Goal: Information Seeking & Learning: Learn about a topic

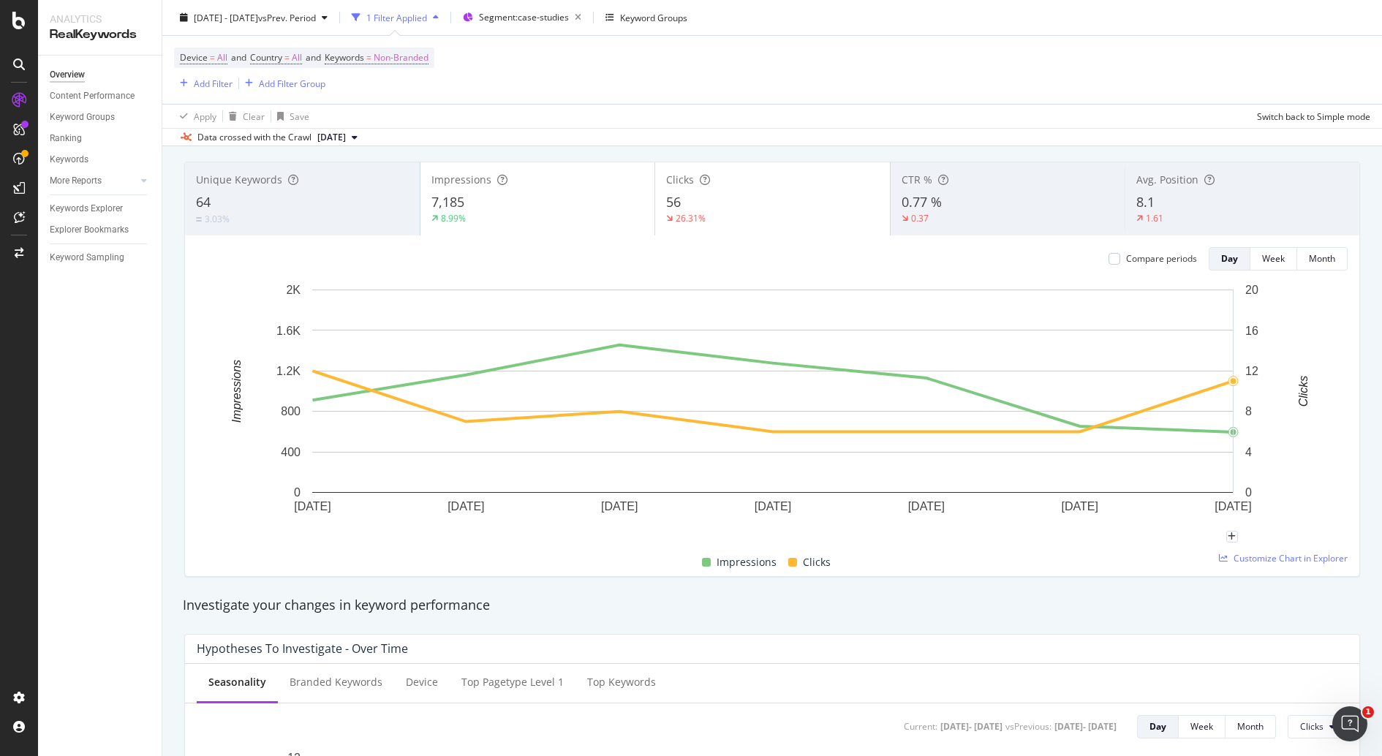
click at [1061, 100] on div "Device = All and Country = All and Keywords = Non-Branded Add Filter Add Filter…" at bounding box center [772, 70] width 1196 height 68
click at [855, 86] on div "Device = All and Country = All and Keywords = Non-Branded Add Filter Add Filter…" at bounding box center [772, 70] width 1196 height 68
